Goal: Find contact information: Find contact information

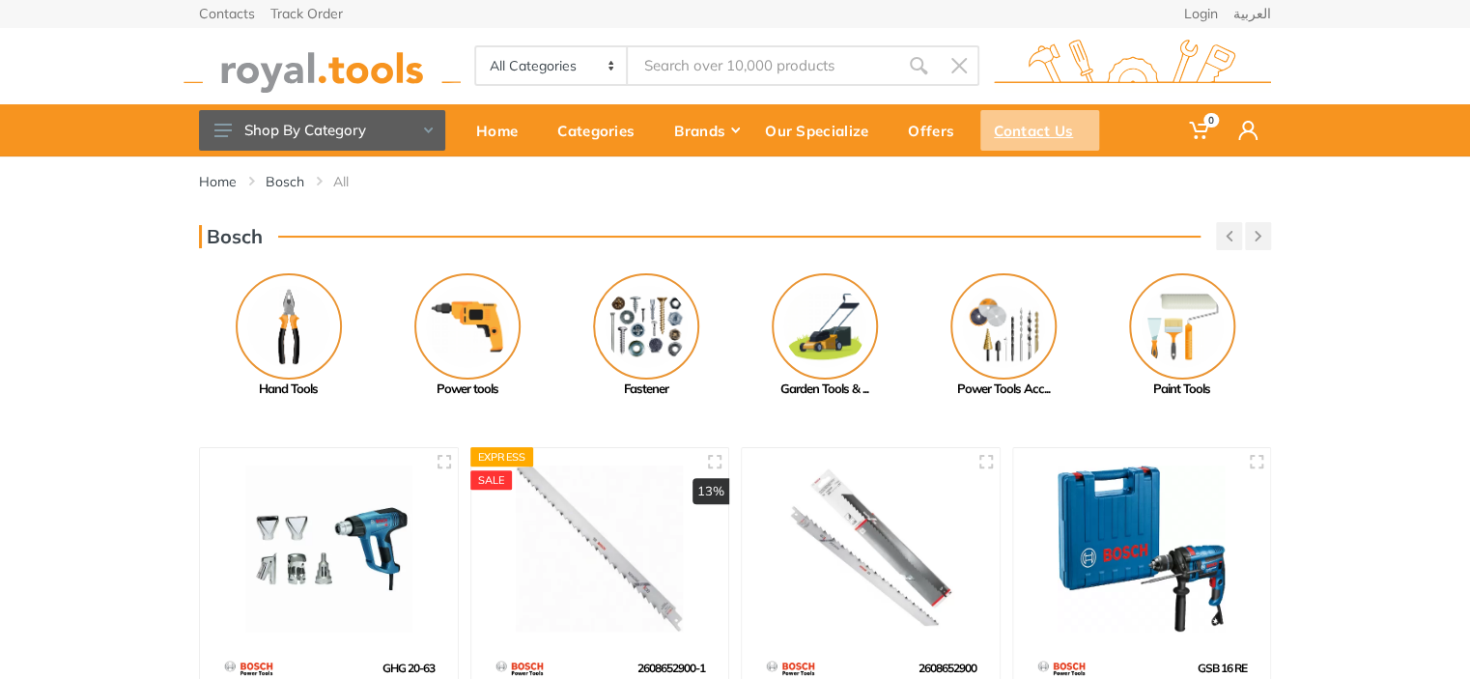
click at [1016, 131] on div "Contact Us" at bounding box center [1039, 130] width 119 height 41
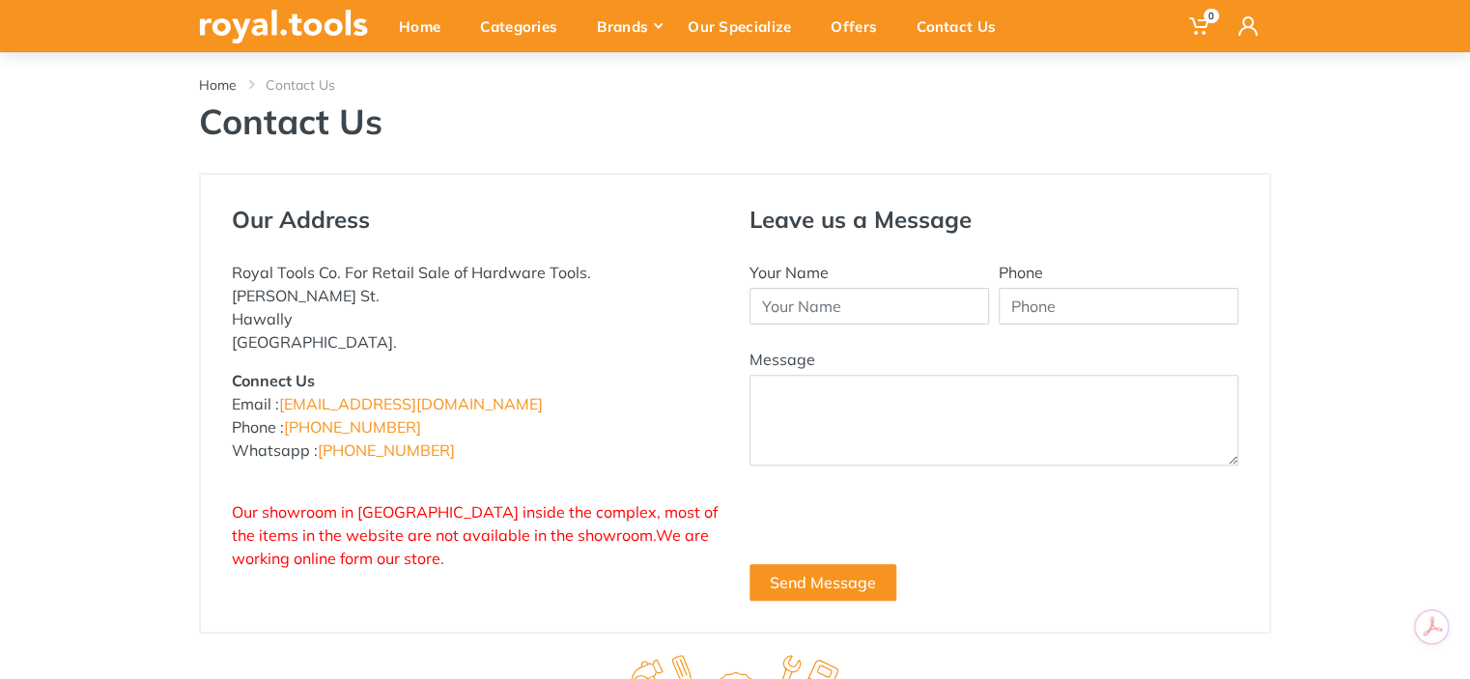
scroll to position [193, 0]
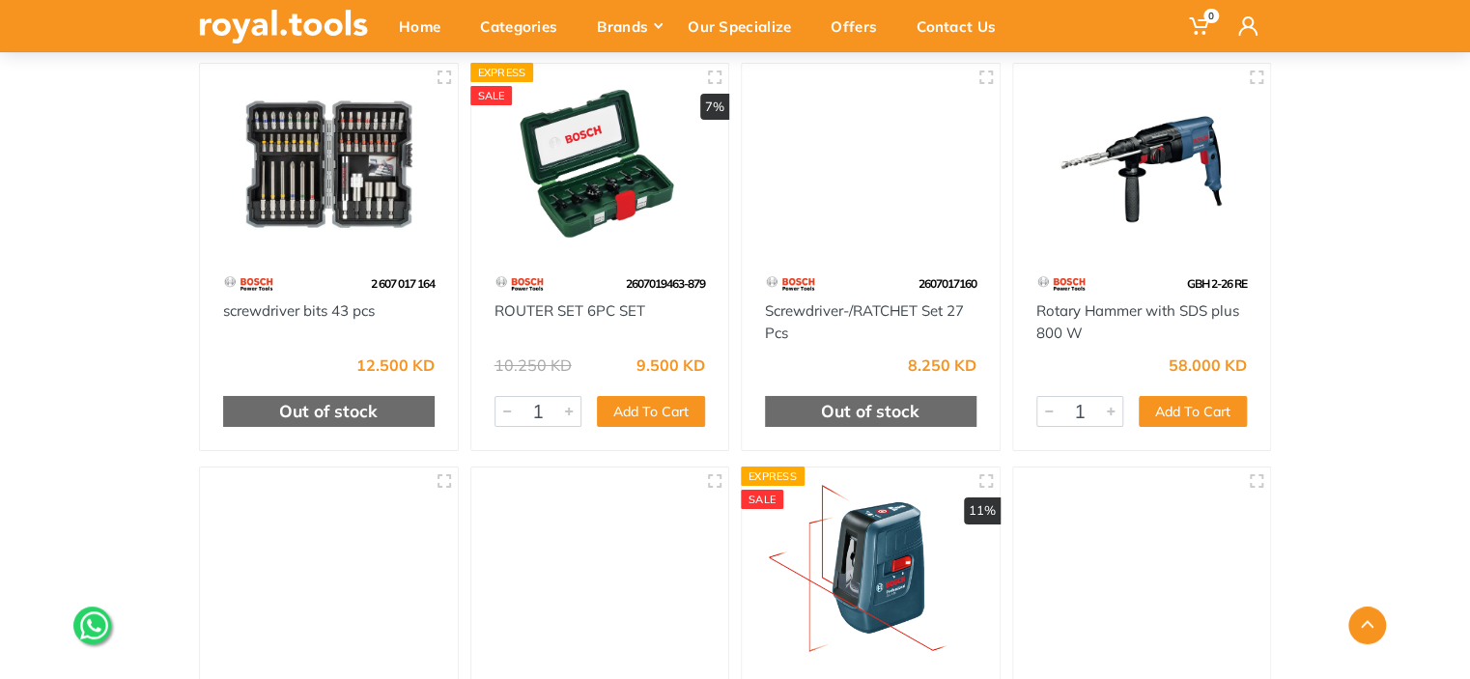
scroll to position [6954, 0]
